Goal: Task Accomplishment & Management: Use online tool/utility

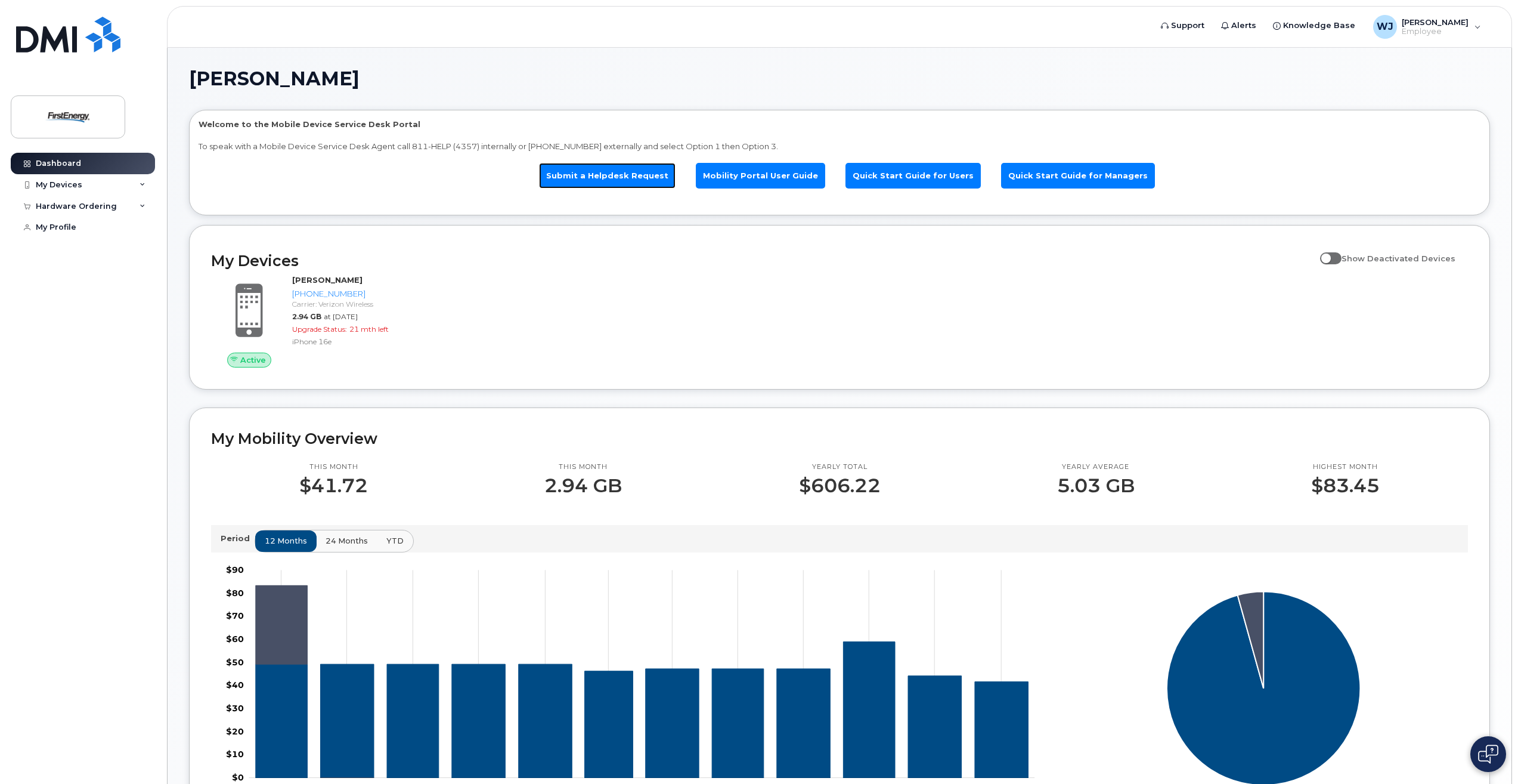
click at [617, 175] on link "Submit a Helpdesk Request" at bounding box center [608, 175] width 137 height 26
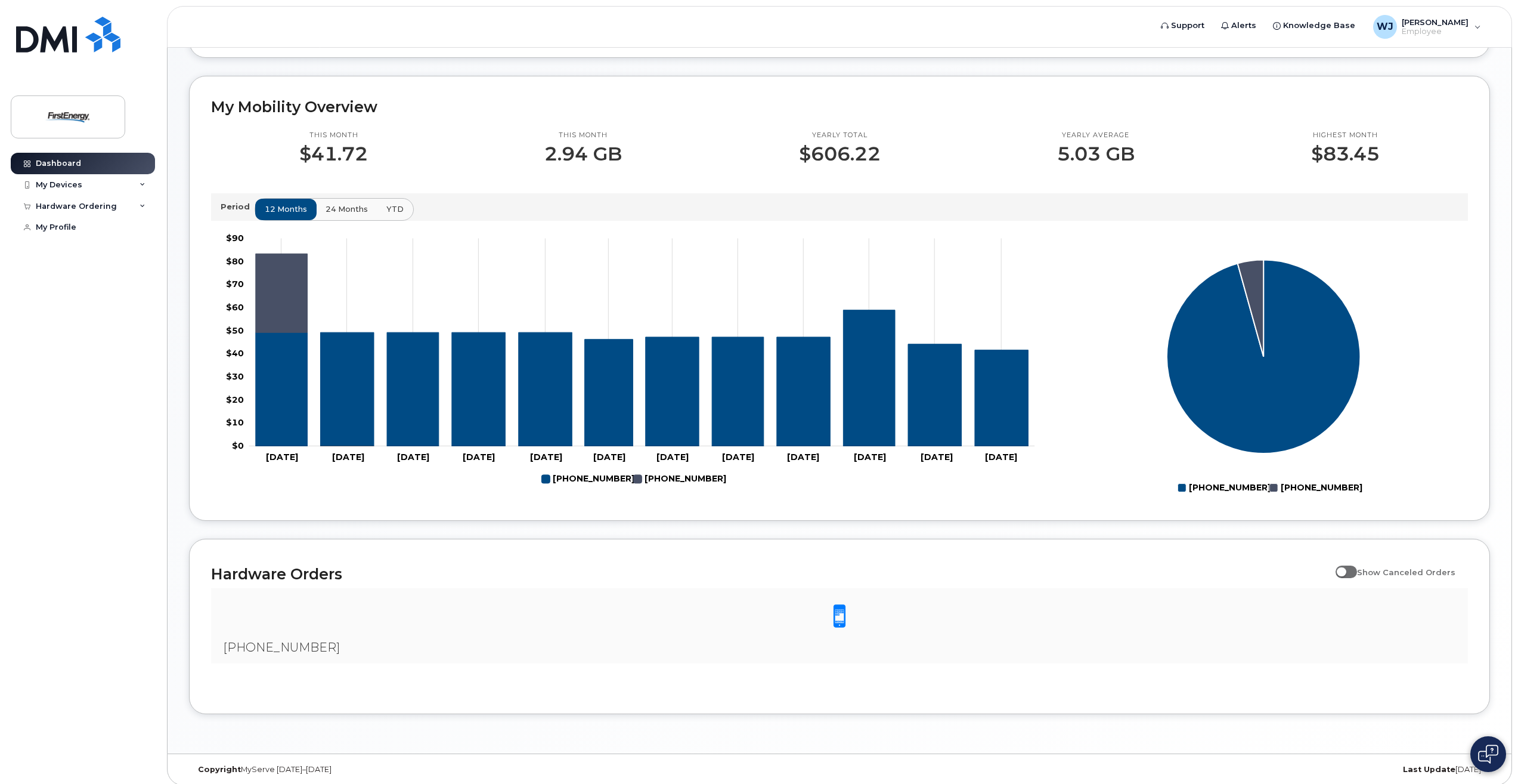
scroll to position [339, 0]
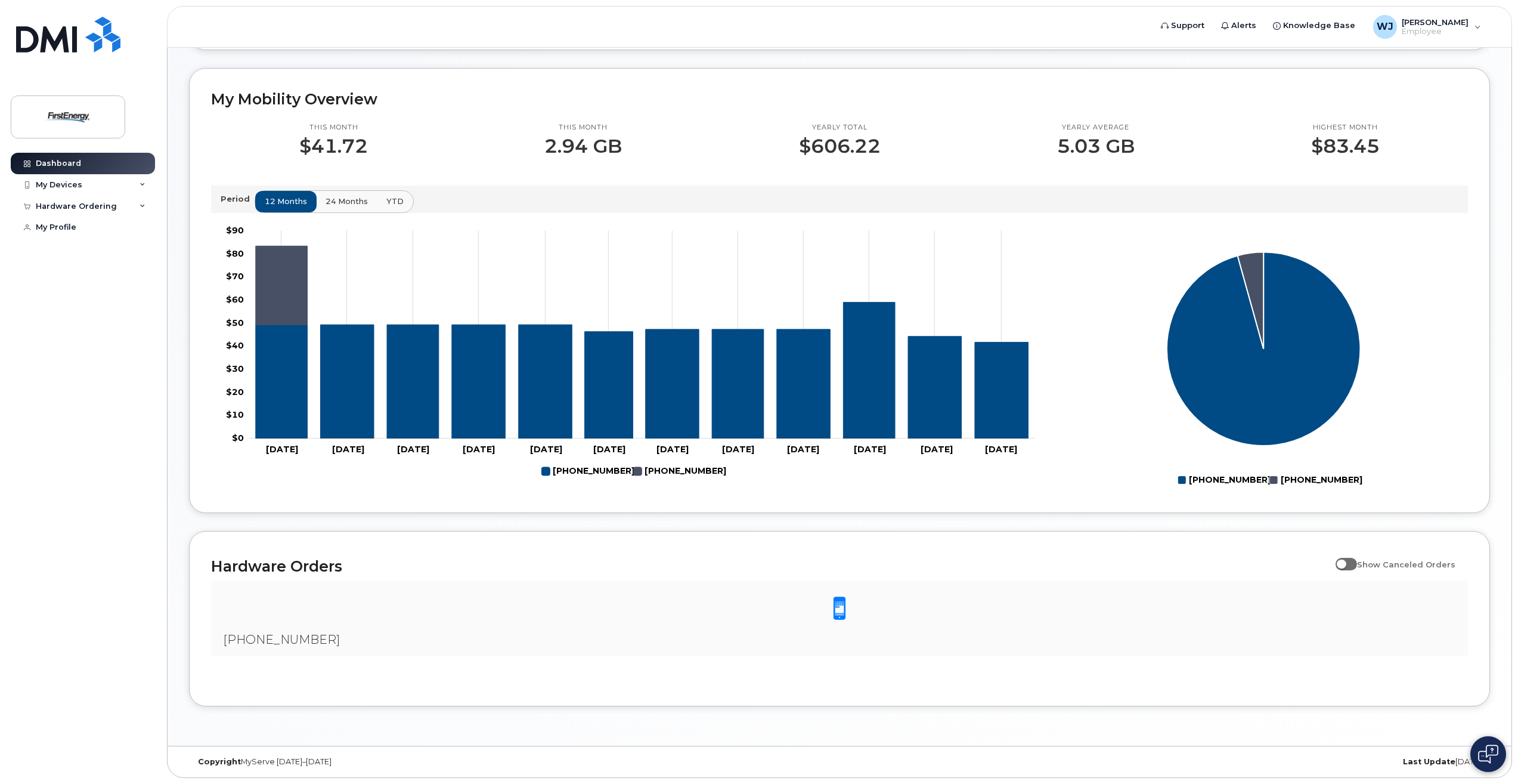
click at [838, 610] on span at bounding box center [839, 609] width 24 height 25
